Goal: Information Seeking & Learning: Learn about a topic

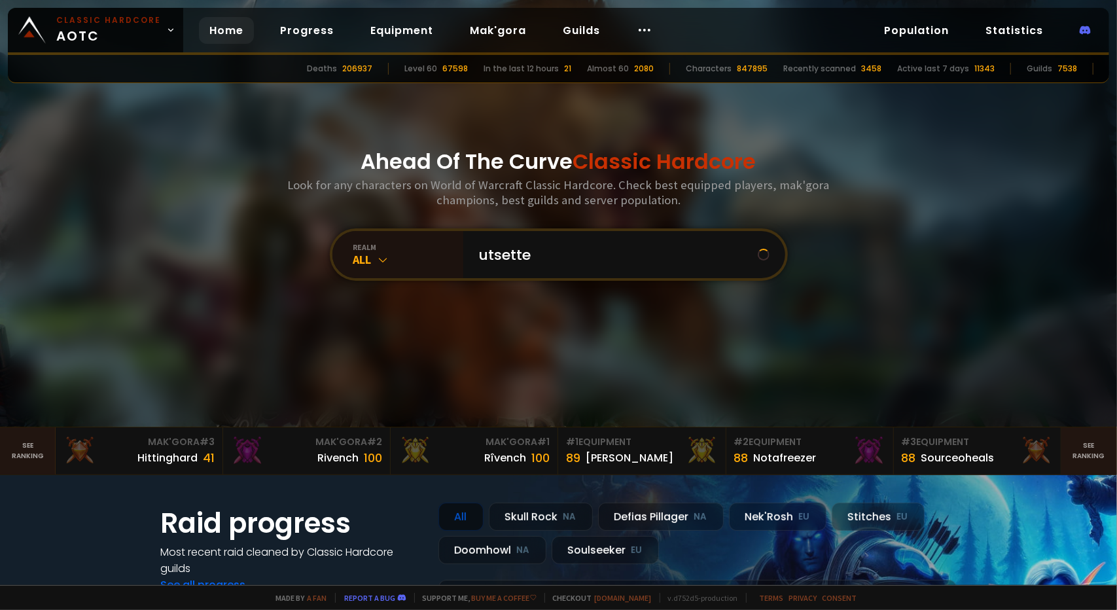
type input "utsetter"
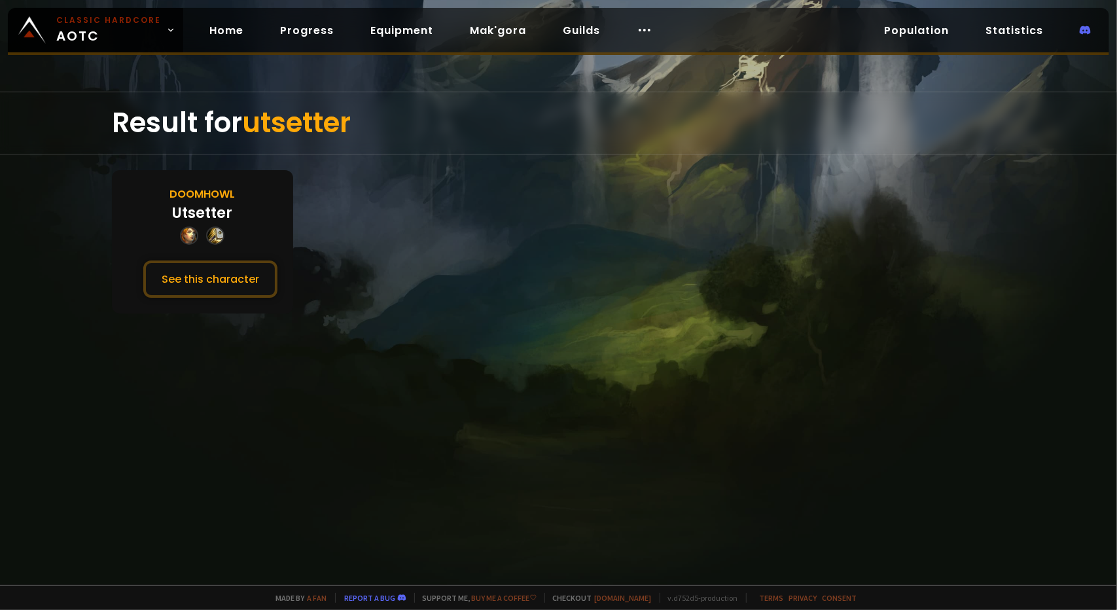
drag, startPoint x: 552, startPoint y: 291, endPoint x: 543, endPoint y: 290, distance: 9.3
click at [535, 290] on section "Doomhowl Utsetter See this character" at bounding box center [559, 241] width 894 height 143
drag, startPoint x: 535, startPoint y: 290, endPoint x: 494, endPoint y: 285, distance: 42.2
click at [494, 285] on section "Doomhowl Utsetter See this character" at bounding box center [559, 241] width 894 height 143
click at [228, 276] on button "See this character" at bounding box center [210, 279] width 134 height 37
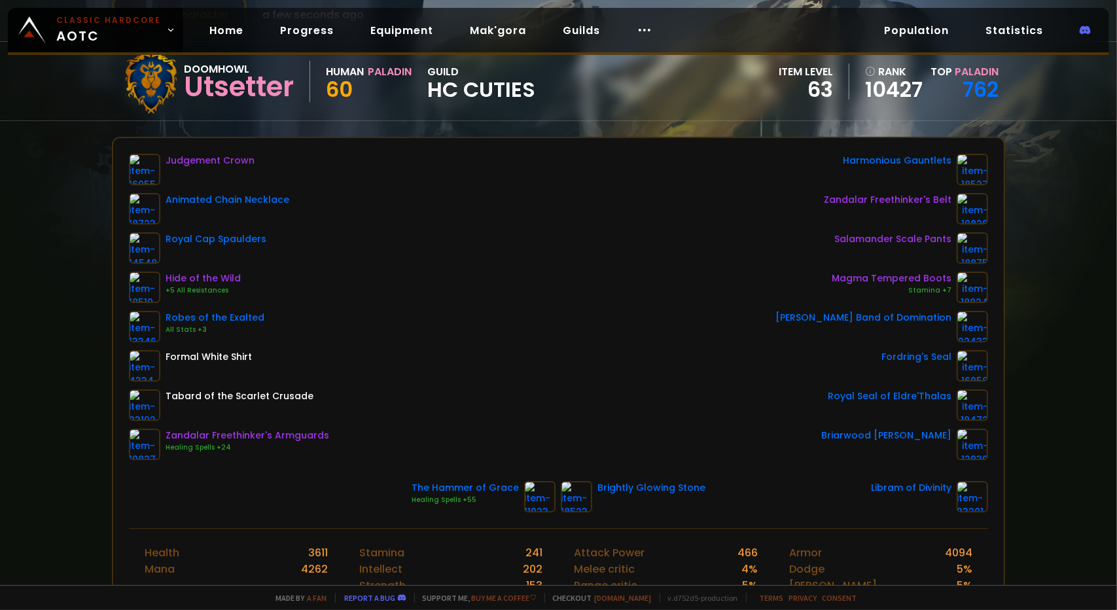
scroll to position [131, 0]
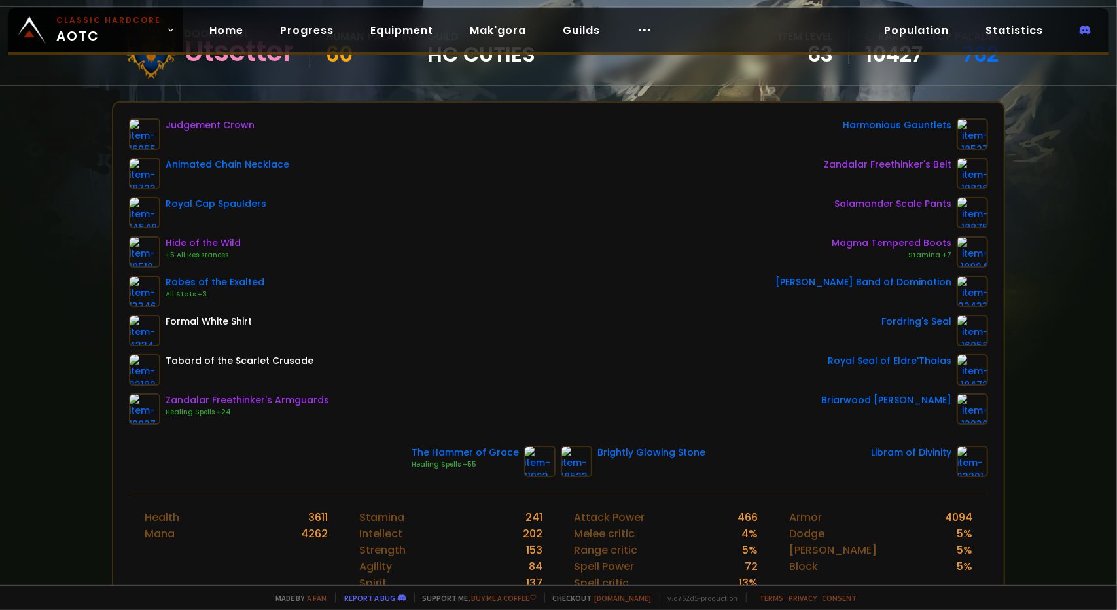
drag, startPoint x: 402, startPoint y: 298, endPoint x: 497, endPoint y: 289, distance: 95.9
click at [390, 295] on div "Judgement Crown Animated Chain Necklace Royal Cap Spaulders Hide of the Wild +5…" at bounding box center [559, 271] width 860 height 306
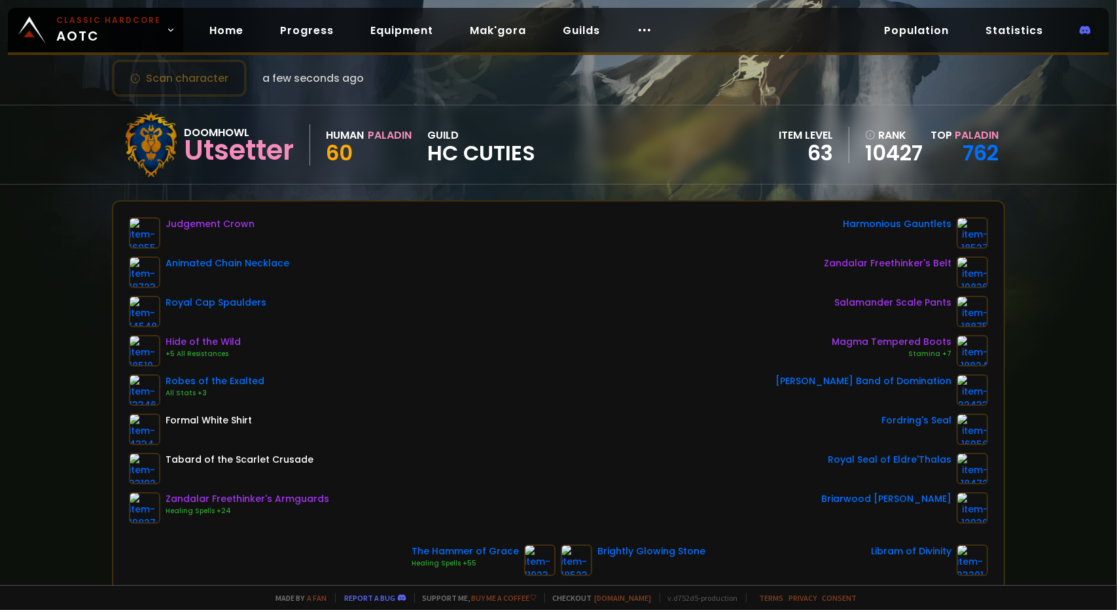
scroll to position [0, 0]
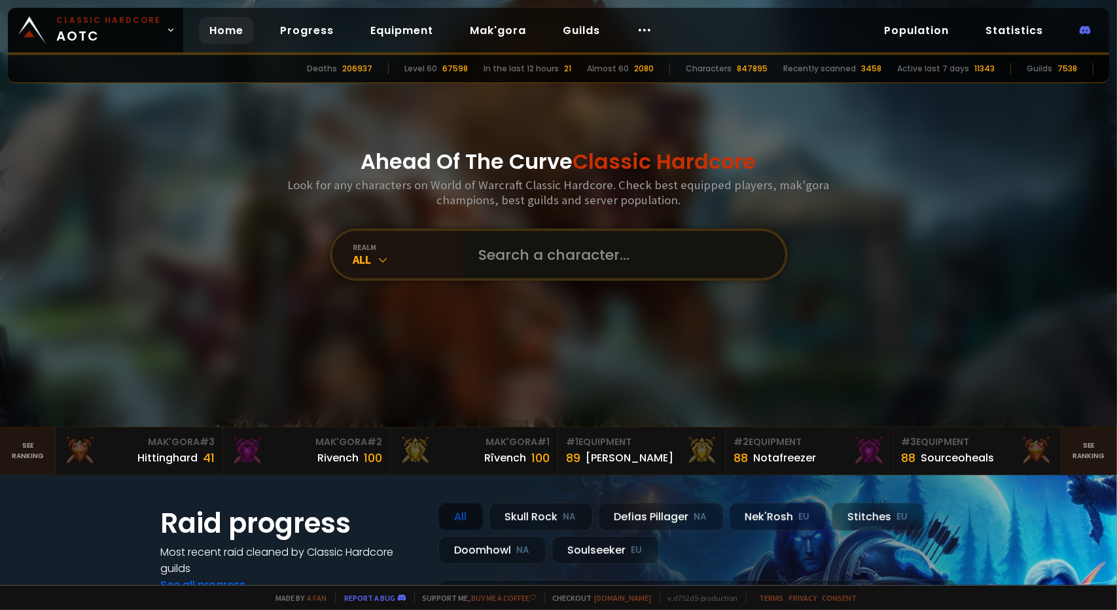
click at [588, 257] on input "text" at bounding box center [620, 254] width 298 height 47
type input "[PERSON_NAME]"
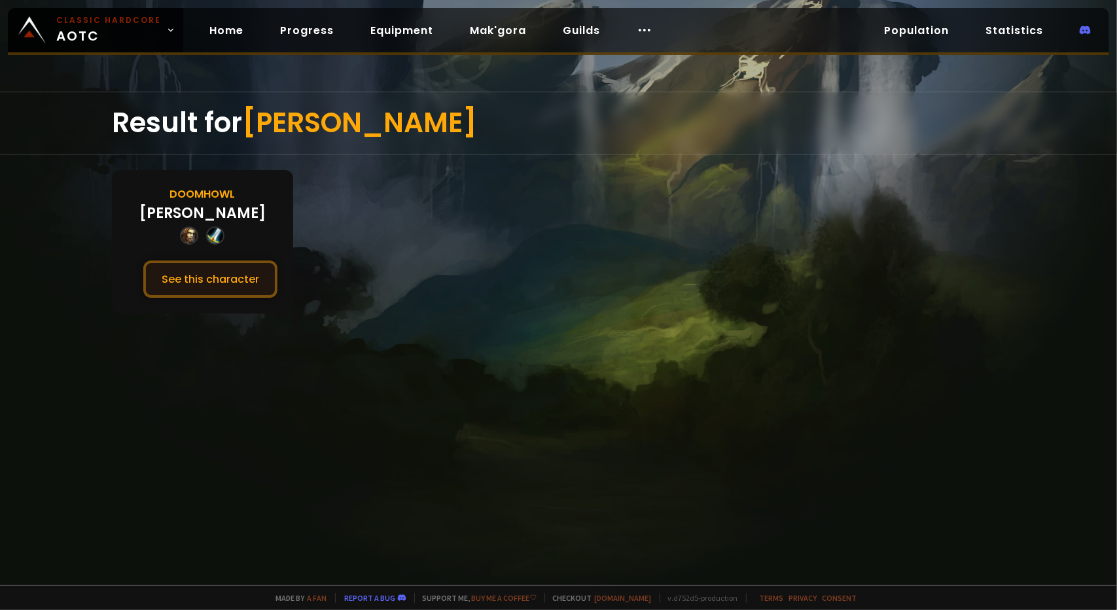
click at [236, 281] on button "See this character" at bounding box center [210, 279] width 134 height 37
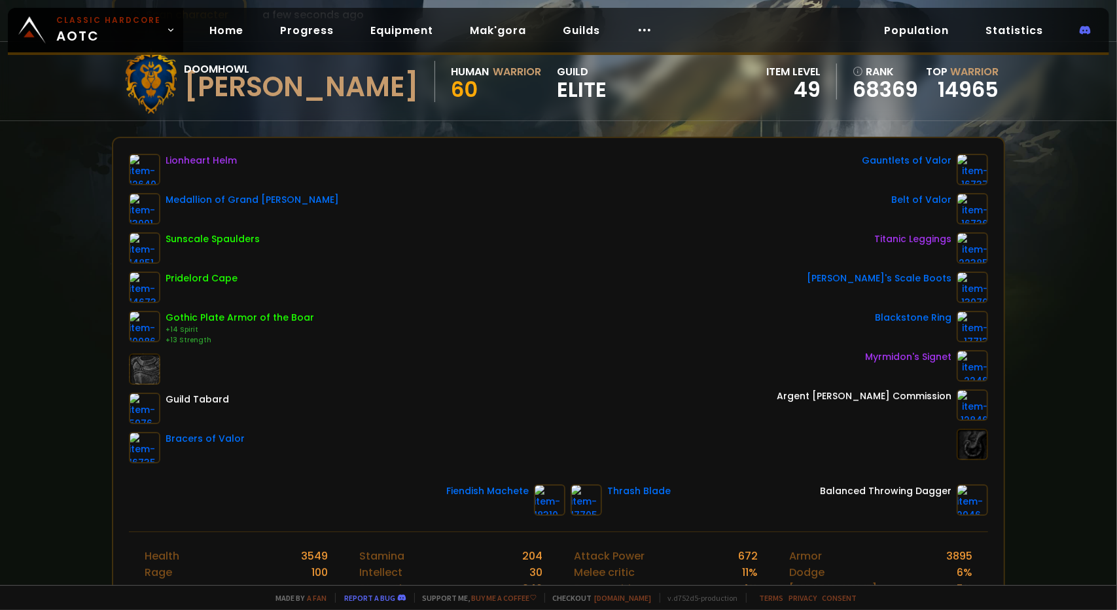
scroll to position [65, 0]
